Goal: Feedback & Contribution: Leave review/rating

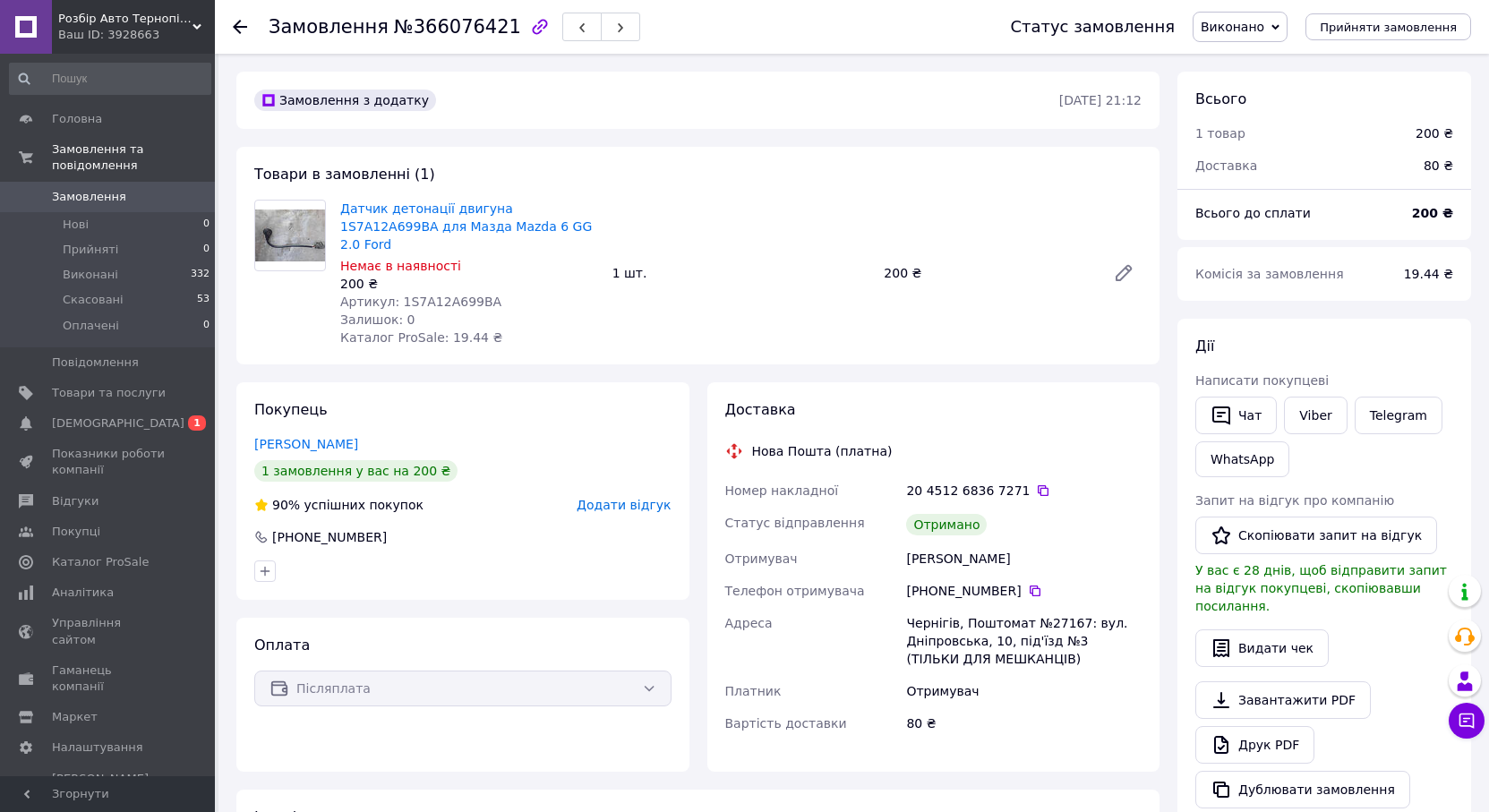
click at [632, 498] on span "Додати відгук" at bounding box center [623, 504] width 94 height 14
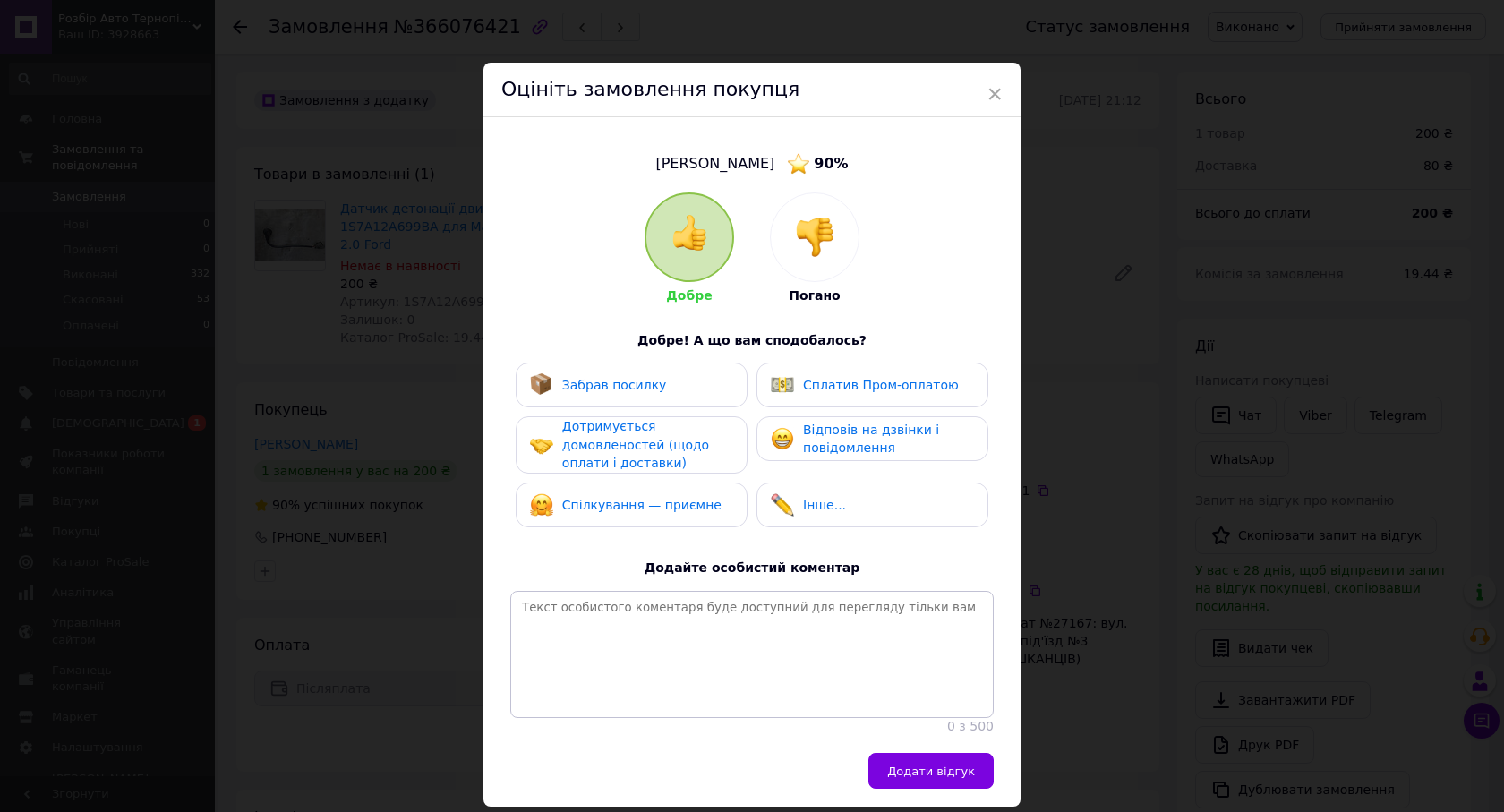
click at [658, 382] on div "Забрав посилку" at bounding box center [631, 384] width 203 height 24
drag, startPoint x: 632, startPoint y: 450, endPoint x: 741, endPoint y: 459, distance: 109.4
click at [635, 450] on span "Дотримується домовленостей (щодо оплати і доставки)" at bounding box center [635, 445] width 147 height 51
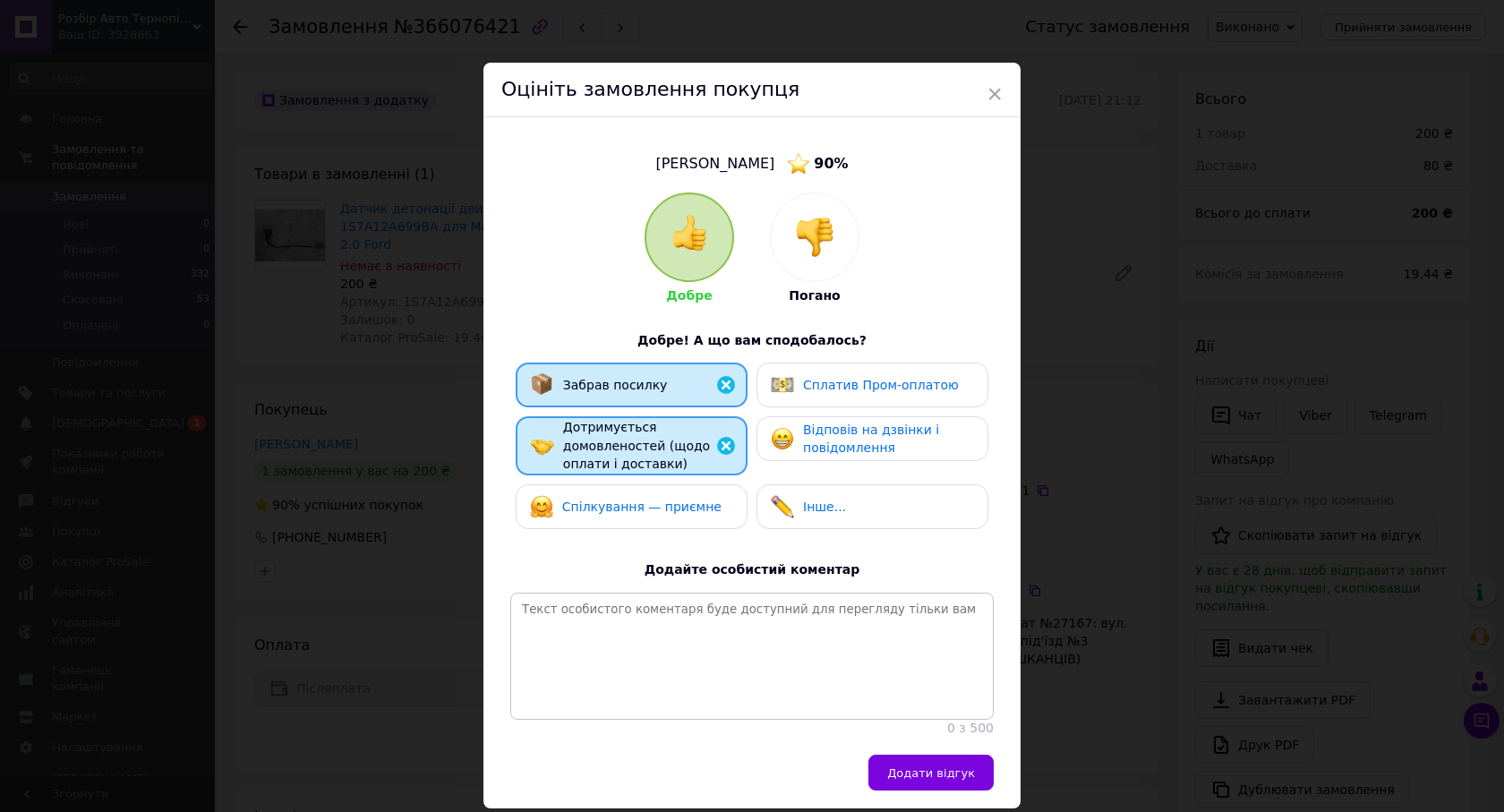
click at [874, 437] on span "Відповів на дзвінки і повідомлення" at bounding box center [871, 438] width 136 height 33
drag, startPoint x: 665, startPoint y: 504, endPoint x: 683, endPoint y: 506, distance: 18.1
click at [668, 504] on span "Спілкування — приємне" at bounding box center [642, 506] width 159 height 14
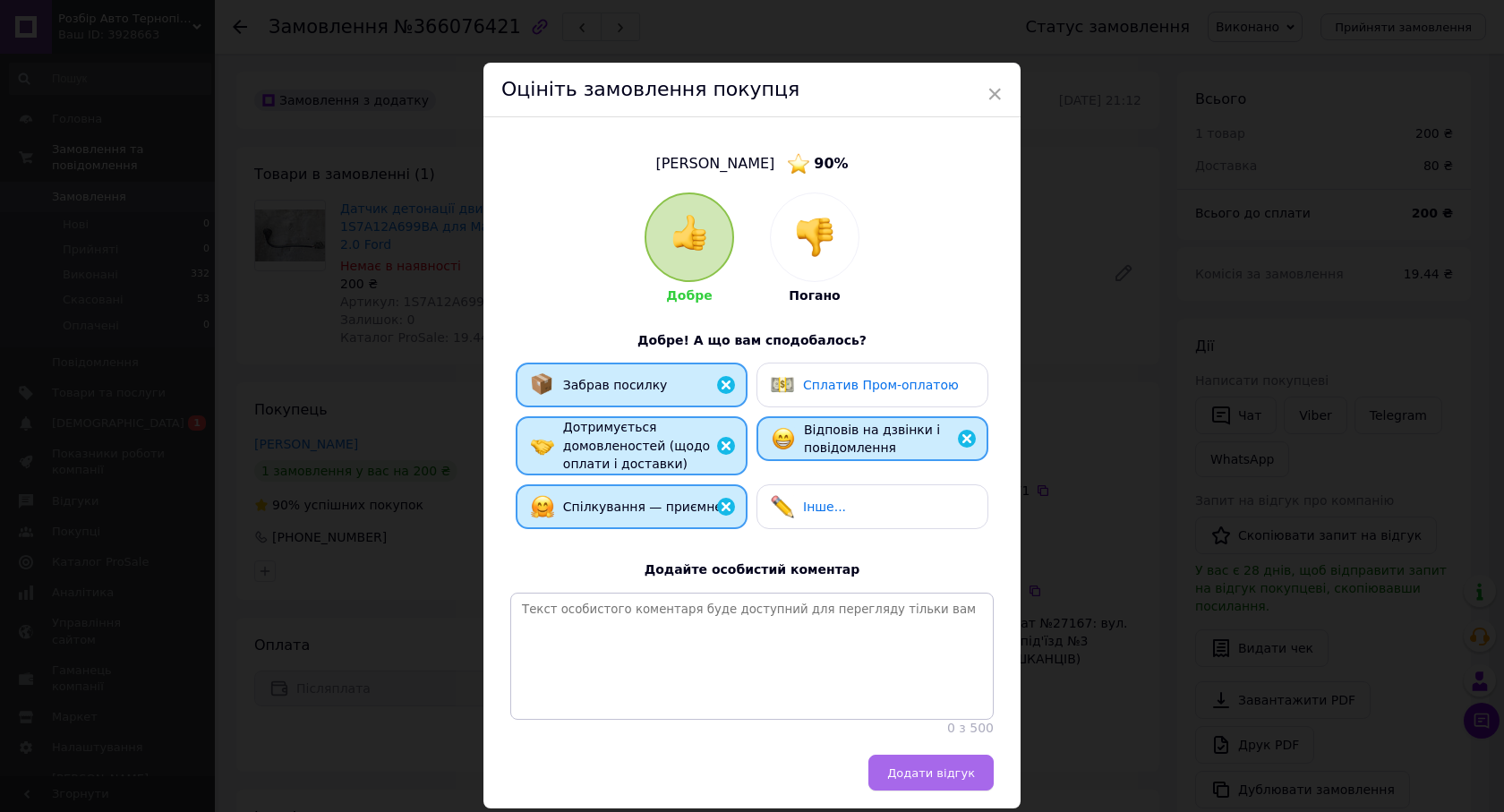
click at [939, 790] on button "Додати відгук" at bounding box center [931, 772] width 125 height 36
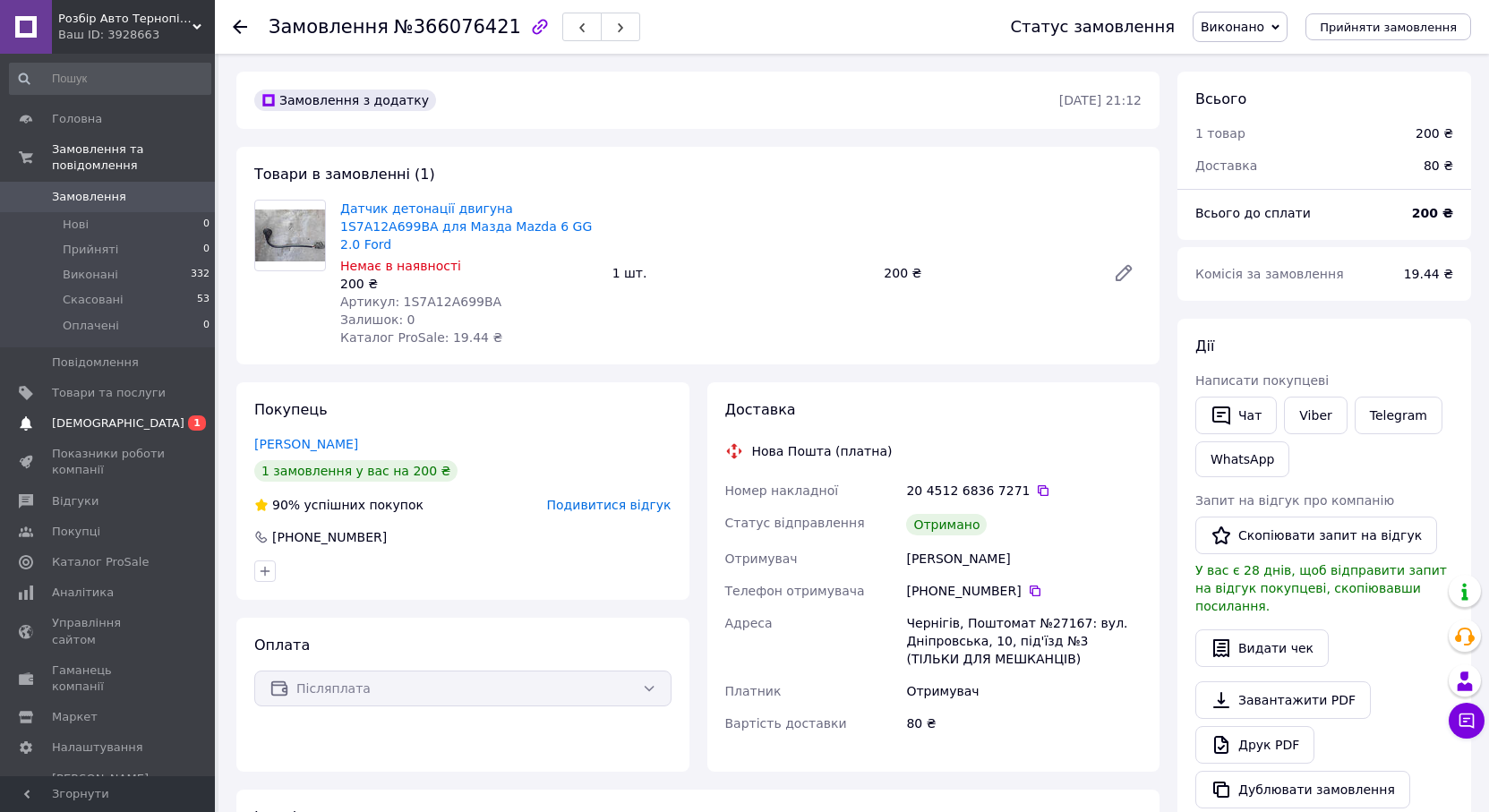
click at [108, 415] on span "[DEMOGRAPHIC_DATA]" at bounding box center [118, 423] width 133 height 16
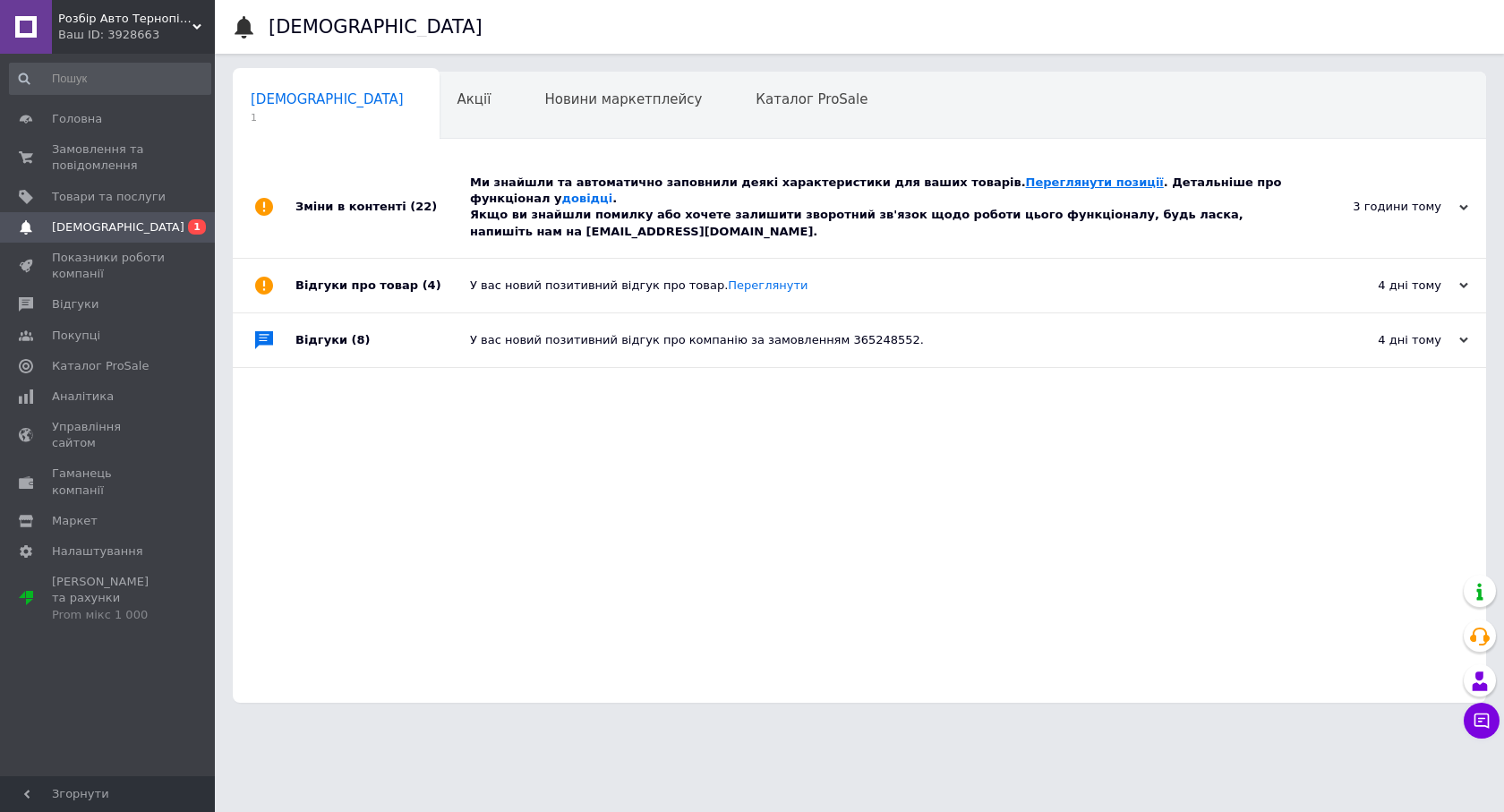
click at [1026, 176] on link "Переглянути позиції" at bounding box center [1095, 182] width 138 height 13
